Goal: Task Accomplishment & Management: Use online tool/utility

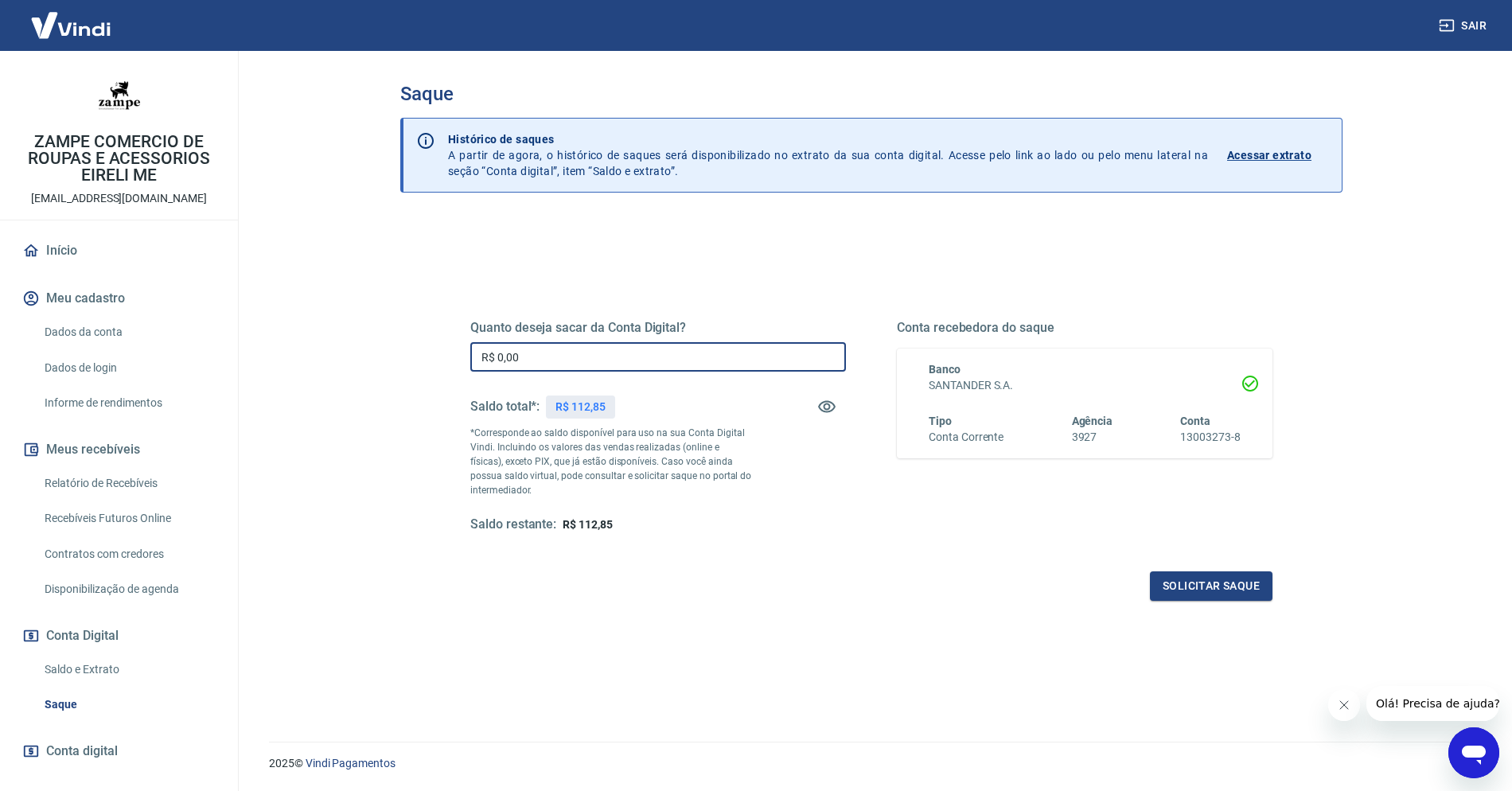
click at [617, 355] on input "R$ 0,00" at bounding box center [658, 357] width 376 height 29
type input "R$ 112,85"
click at [1260, 594] on button "Solicitar saque" at bounding box center [1212, 586] width 123 height 29
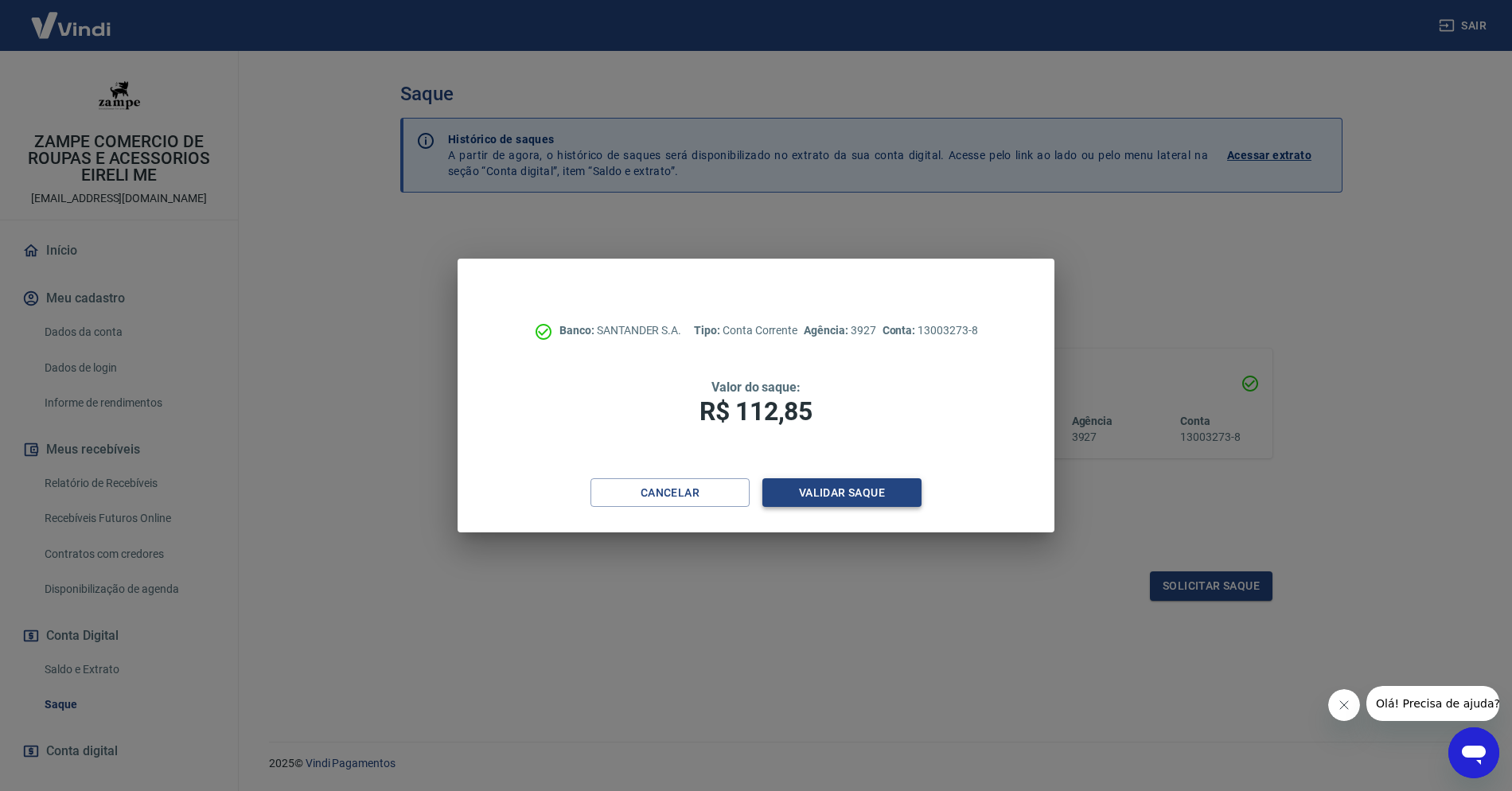
click at [788, 493] on button "Validar saque" at bounding box center [842, 493] width 159 height 29
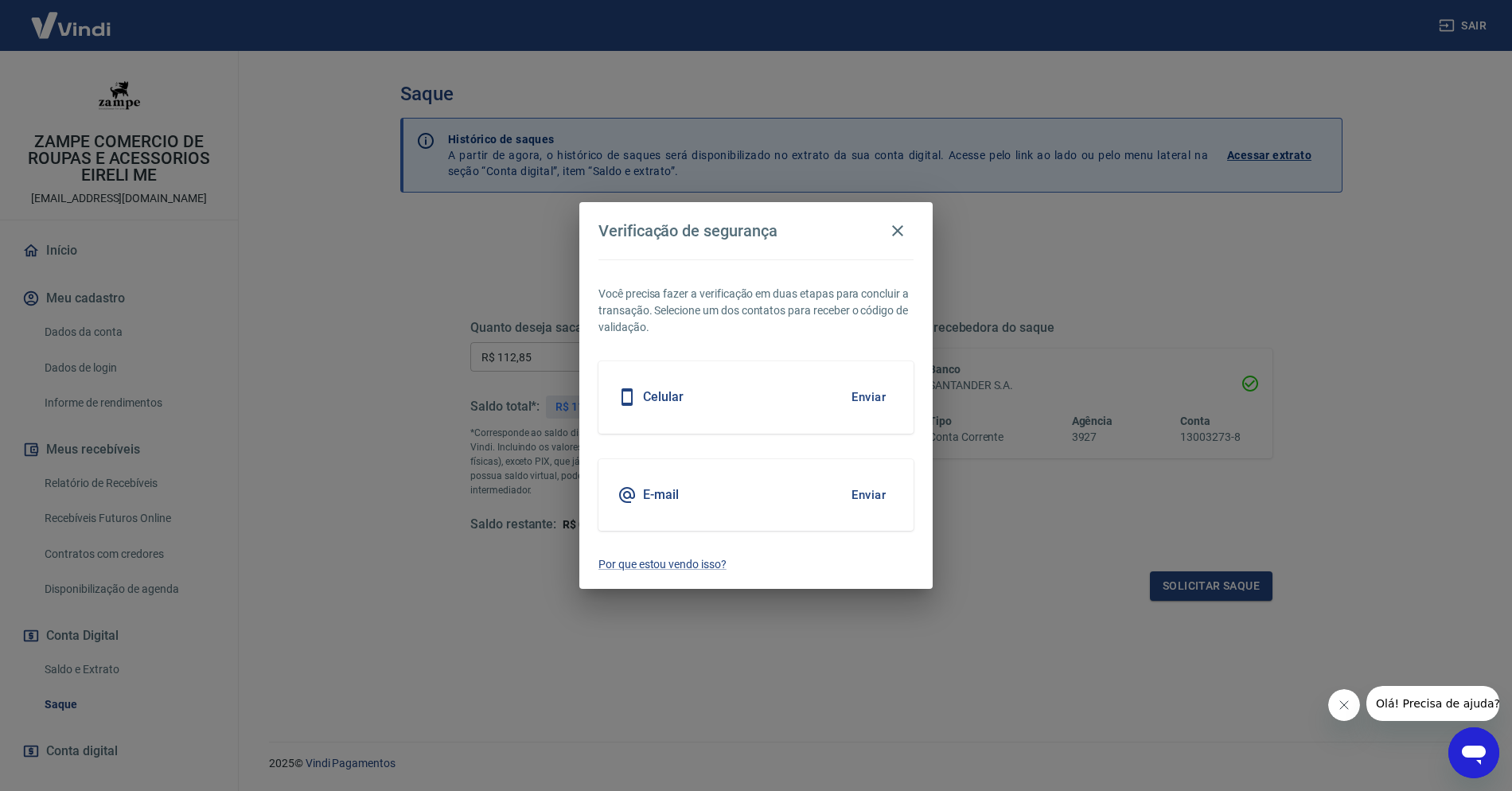
drag, startPoint x: 759, startPoint y: 399, endPoint x: 841, endPoint y: 393, distance: 82.2
click at [760, 399] on div "Celular Enviar" at bounding box center [756, 397] width 315 height 72
click at [848, 393] on button "Enviar" at bounding box center [869, 397] width 52 height 34
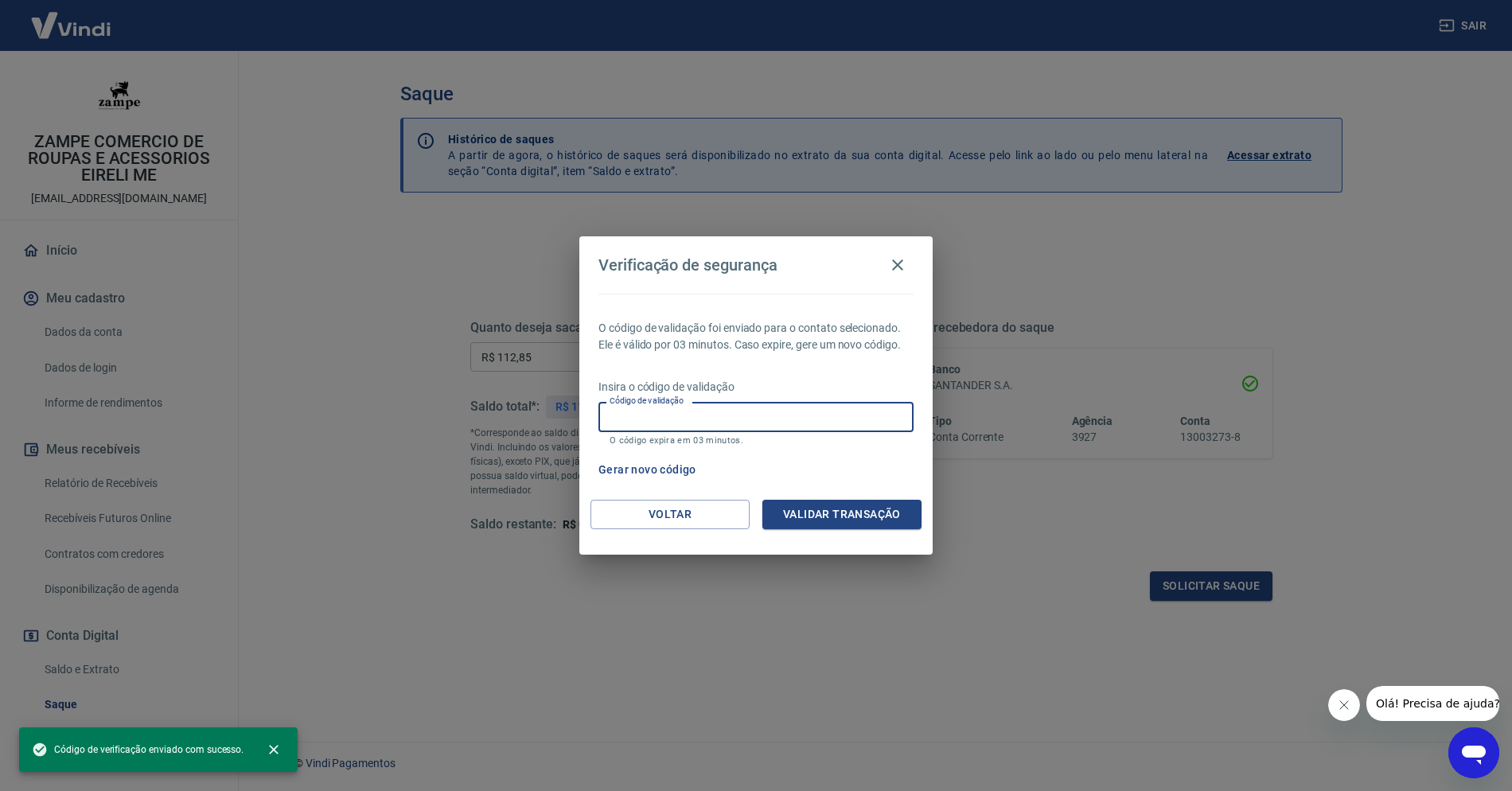
click at [856, 418] on input "Código de validação" at bounding box center [756, 417] width 315 height 29
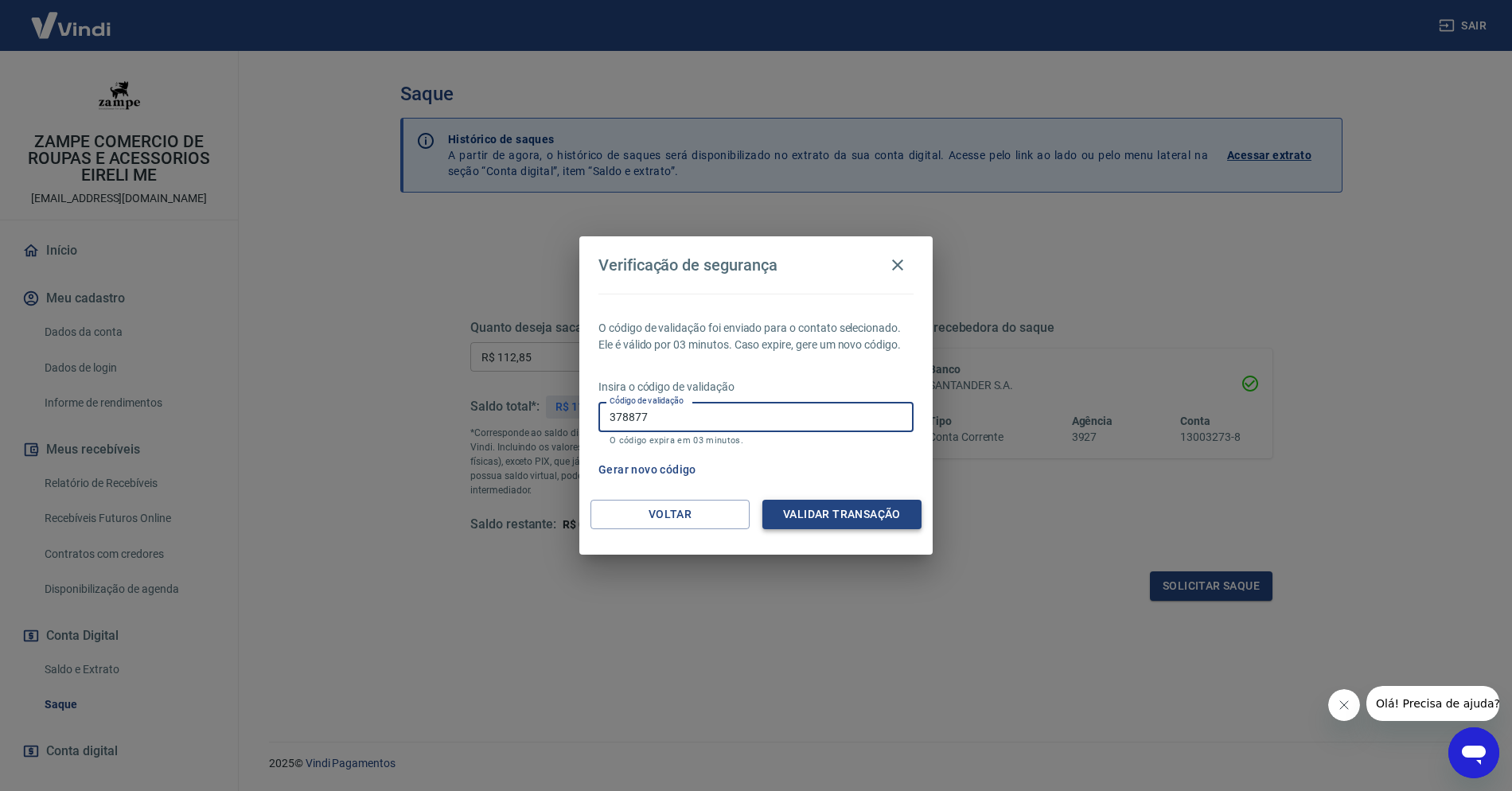
type input "378877"
click at [819, 505] on button "Validar transação" at bounding box center [842, 515] width 159 height 29
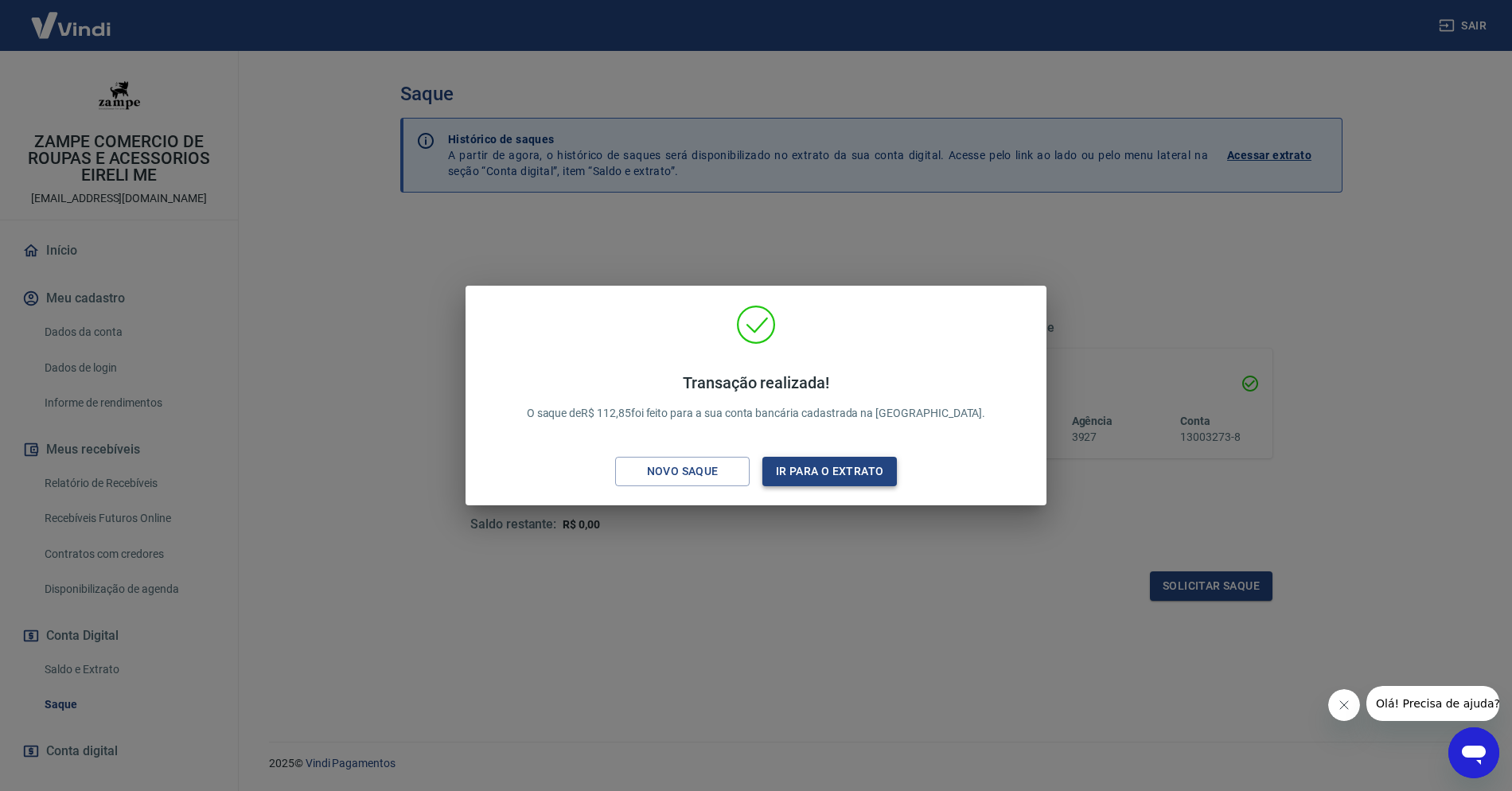
click at [826, 479] on button "Ir para o extrato" at bounding box center [829, 472] width 134 height 29
